Goal: Transaction & Acquisition: Purchase product/service

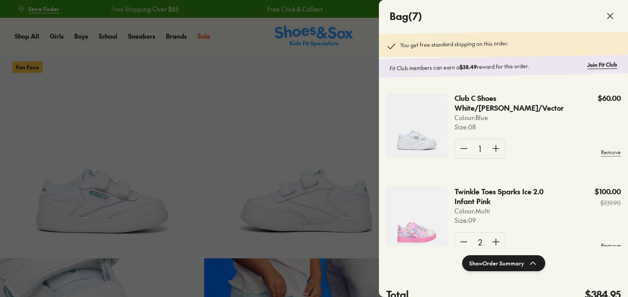
select select "*"
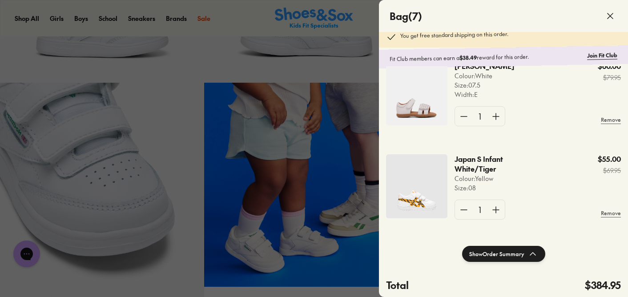
scroll to position [9, 0]
click at [423, 101] on img at bounding box center [416, 94] width 61 height 64
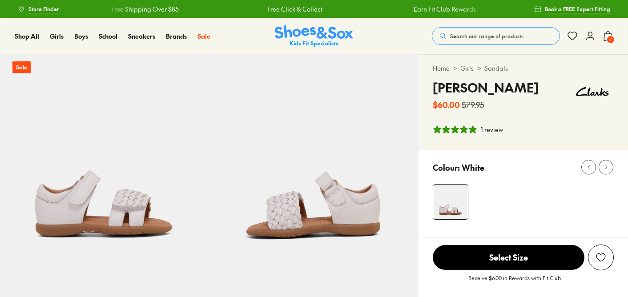
select select "*"
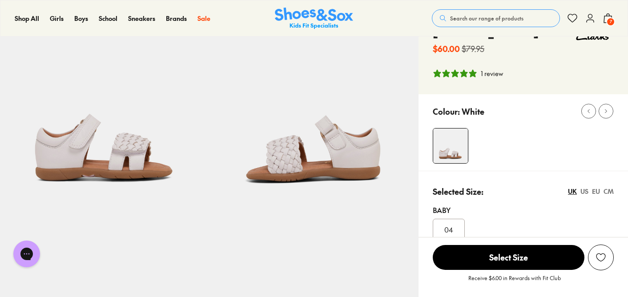
scroll to position [51, 0]
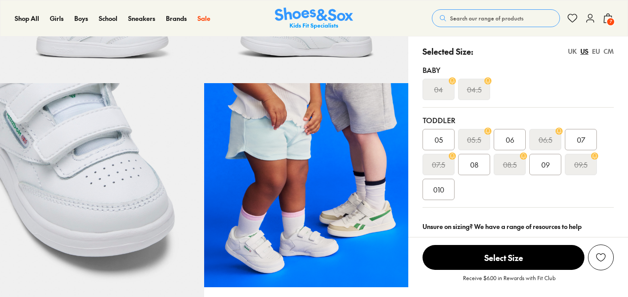
scroll to position [176, 0]
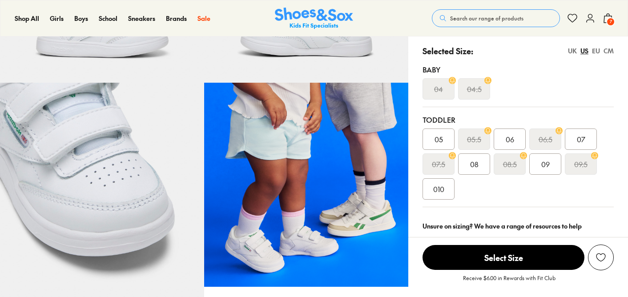
select select "*"
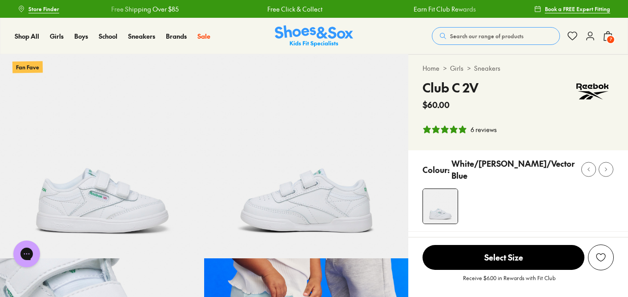
scroll to position [0, 0]
click at [607, 42] on span "7" at bounding box center [610, 39] width 9 height 9
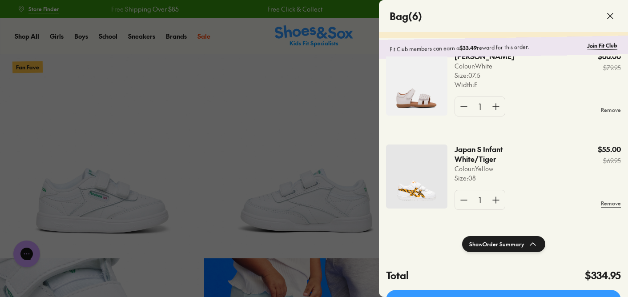
scroll to position [27, 0]
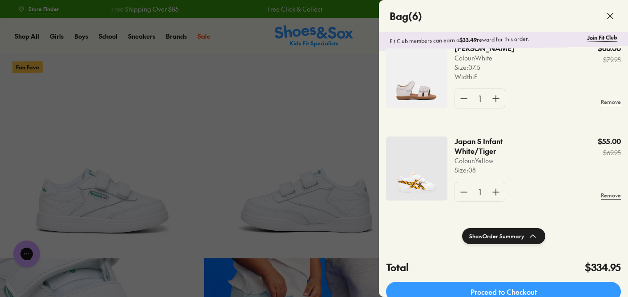
click at [422, 176] on img at bounding box center [416, 169] width 61 height 64
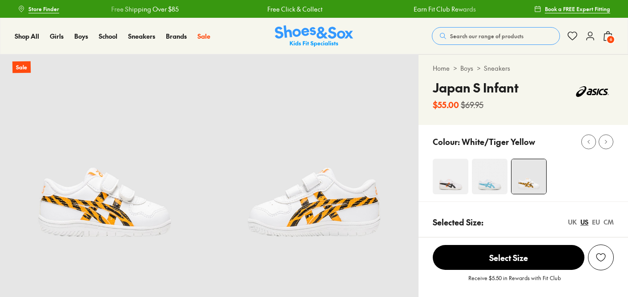
select select "*"
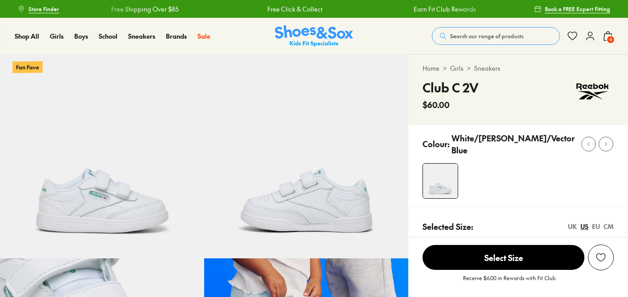
select select "*"
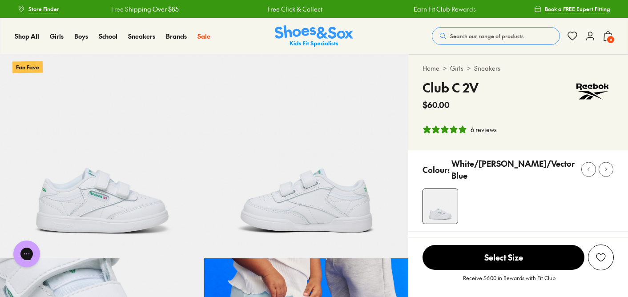
click at [609, 41] on span "6" at bounding box center [610, 39] width 9 height 9
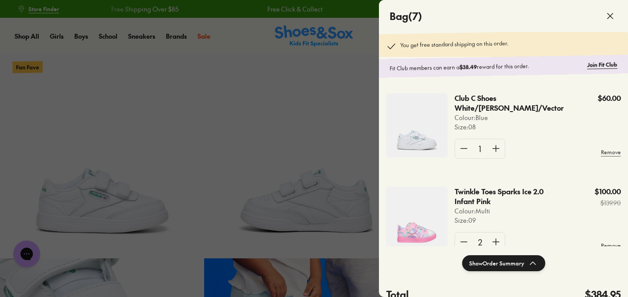
click at [573, 169] on div "Club C Shoes White/Glen Green/Vector Colour: Blue Size : 08 $60.00 1 Remove" at bounding box center [503, 129] width 249 height 93
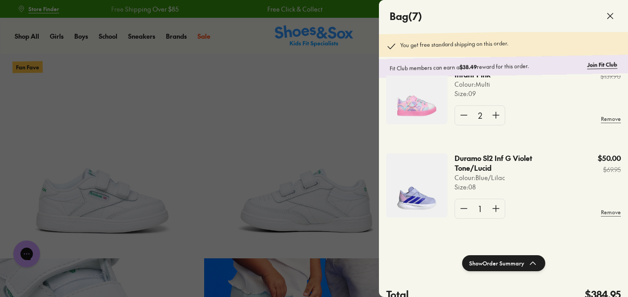
scroll to position [242, 0]
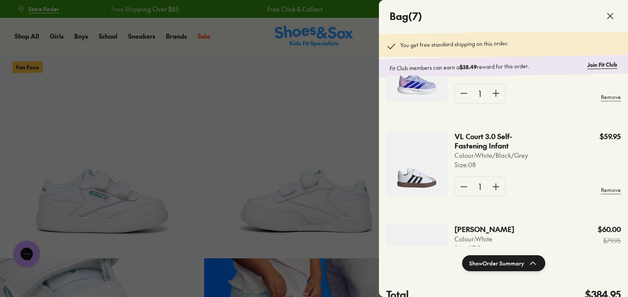
click at [404, 178] on img at bounding box center [416, 164] width 61 height 64
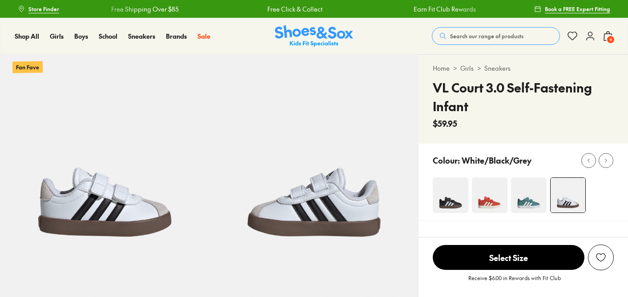
select select "*"
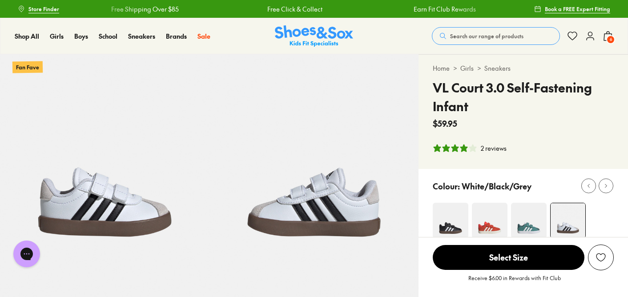
click at [602, 36] on div "Search our range of products Clear Close Popular Searches crocs asics nike bobu…" at bounding box center [523, 36] width 182 height 20
click at [607, 38] on span "6" at bounding box center [610, 39] width 9 height 9
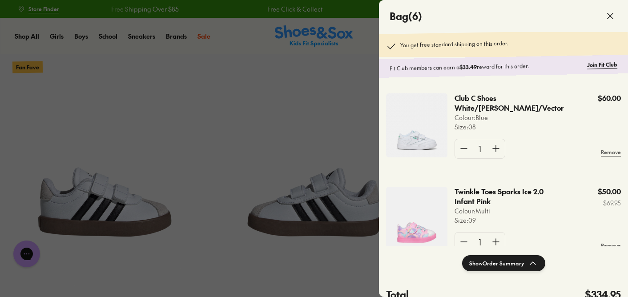
click at [394, 137] on img at bounding box center [416, 125] width 61 height 64
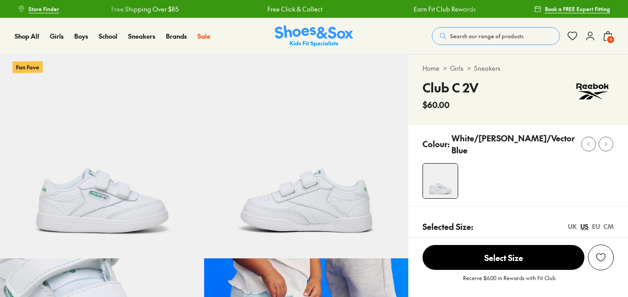
select select "*"
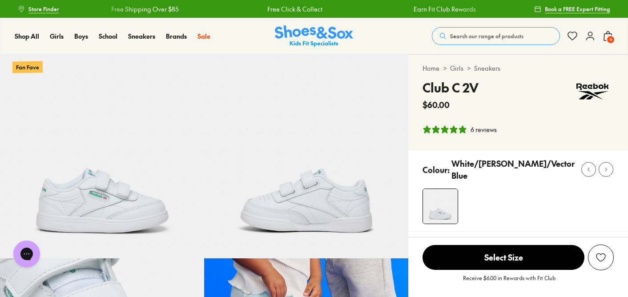
click at [608, 41] on span "6" at bounding box center [610, 39] width 9 height 9
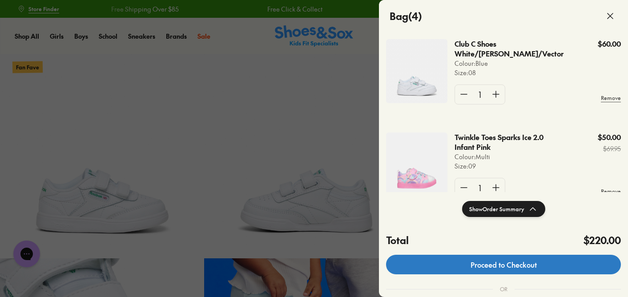
click at [554, 260] on link "Proceed to Checkout" at bounding box center [503, 265] width 235 height 20
